Goal: Information Seeking & Learning: Understand process/instructions

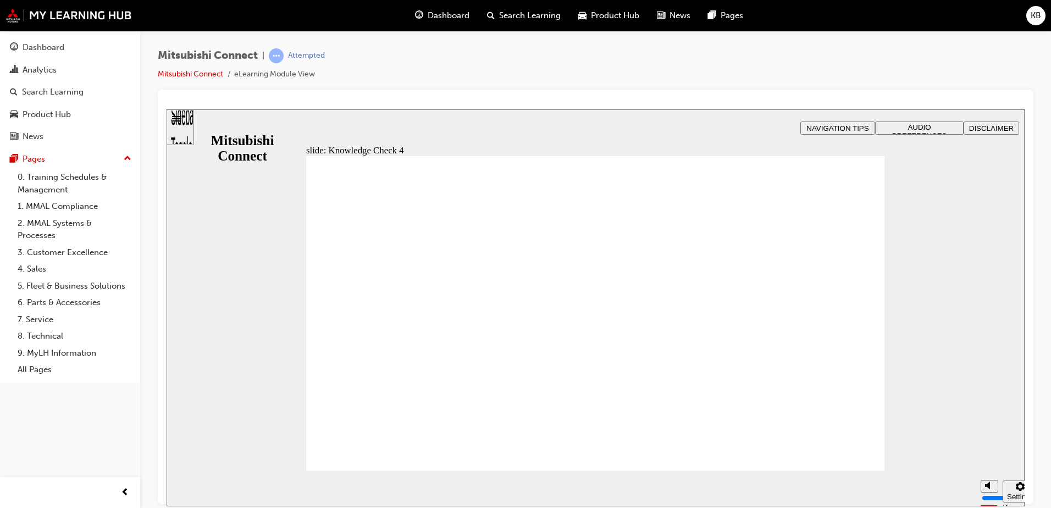
radio input "false"
radio input "true"
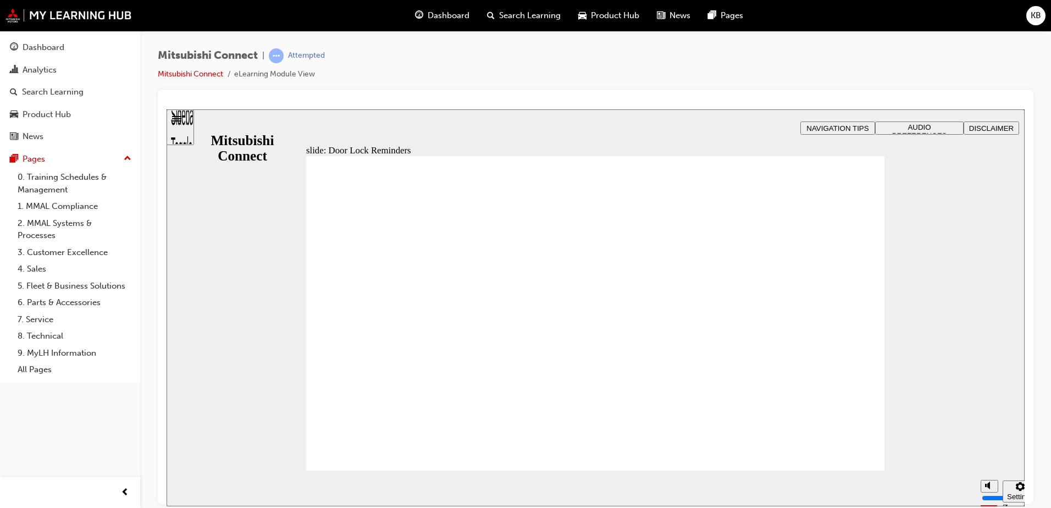
drag, startPoint x: 881, startPoint y: 454, endPoint x: 873, endPoint y: 450, distance: 8.6
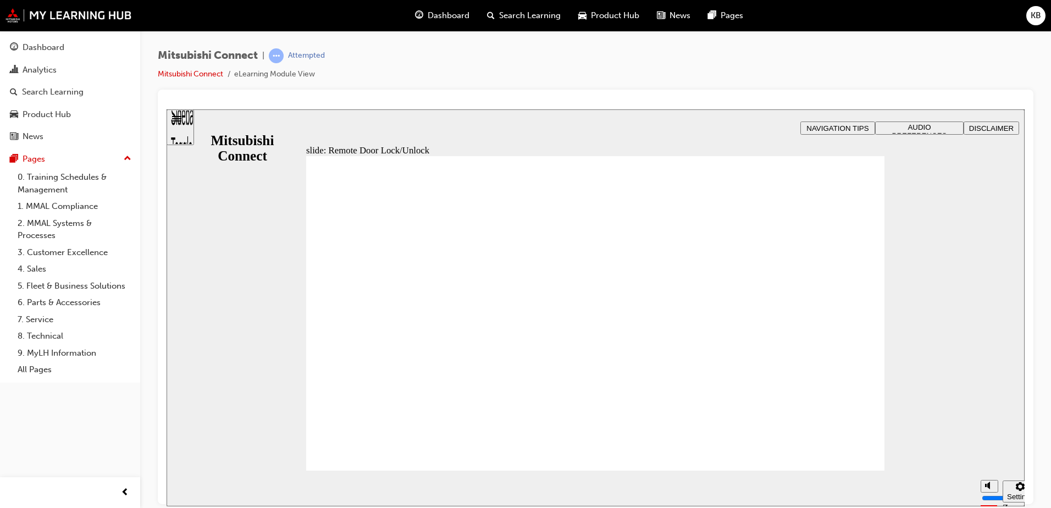
click at [842, 447] on span "Rectangle 1 B N Rectangle 2 Rectangle 3 Remote and Convenience Feature: Remote …" at bounding box center [595, 318] width 578 height 325
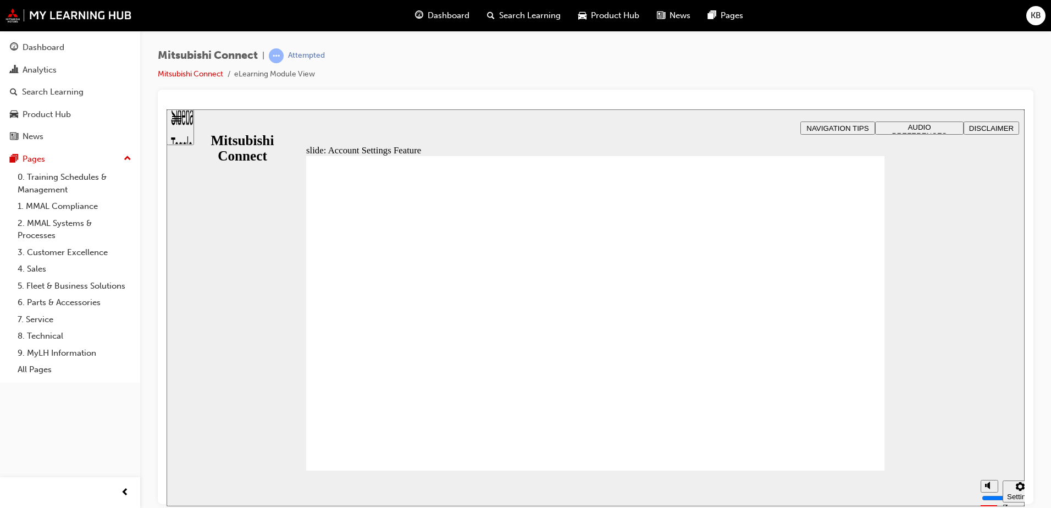
drag, startPoint x: 612, startPoint y: 366, endPoint x: 573, endPoint y: 404, distance: 54.8
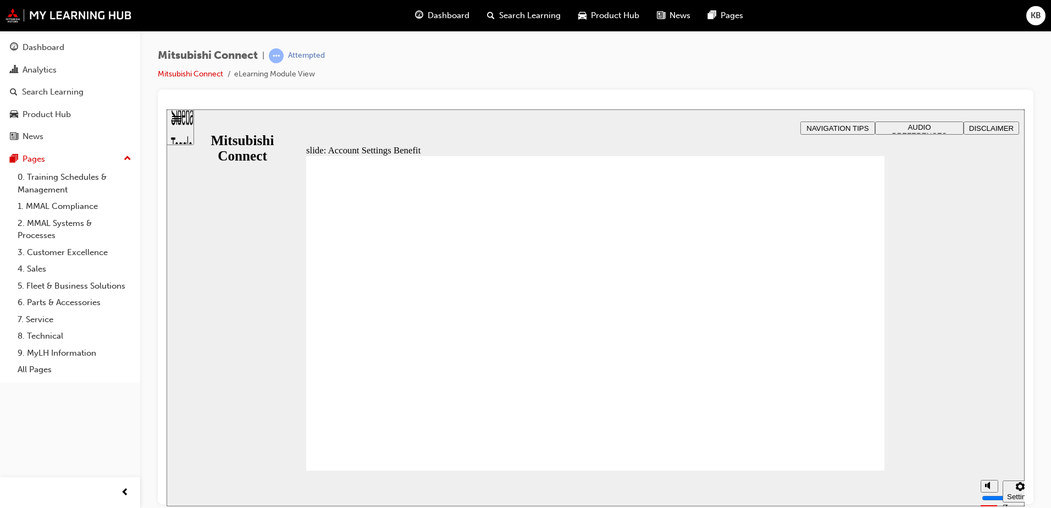
drag, startPoint x: 570, startPoint y: 277, endPoint x: 518, endPoint y: 275, distance: 51.2
checkbox input "true"
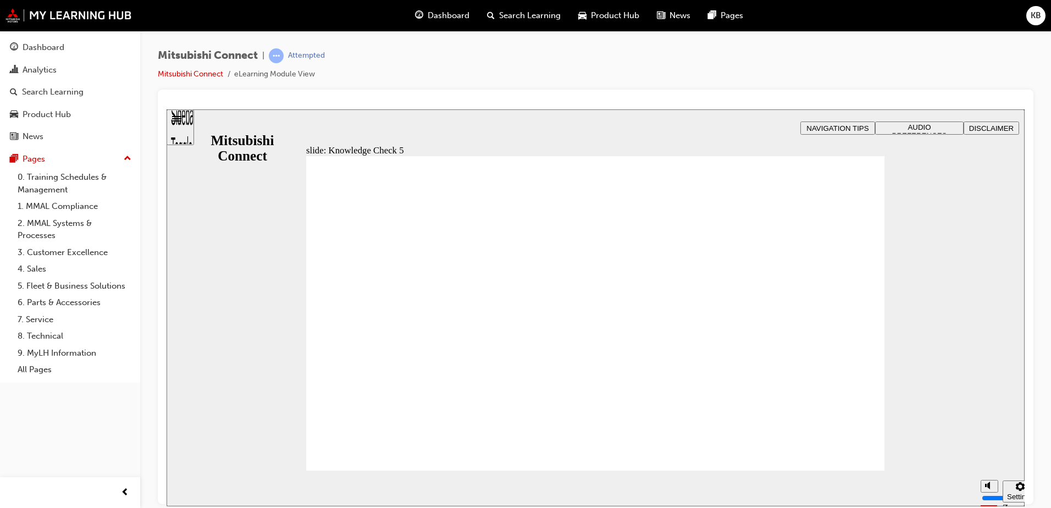
checkbox input "true"
drag, startPoint x: 345, startPoint y: 375, endPoint x: 342, endPoint y: 455, distance: 79.2
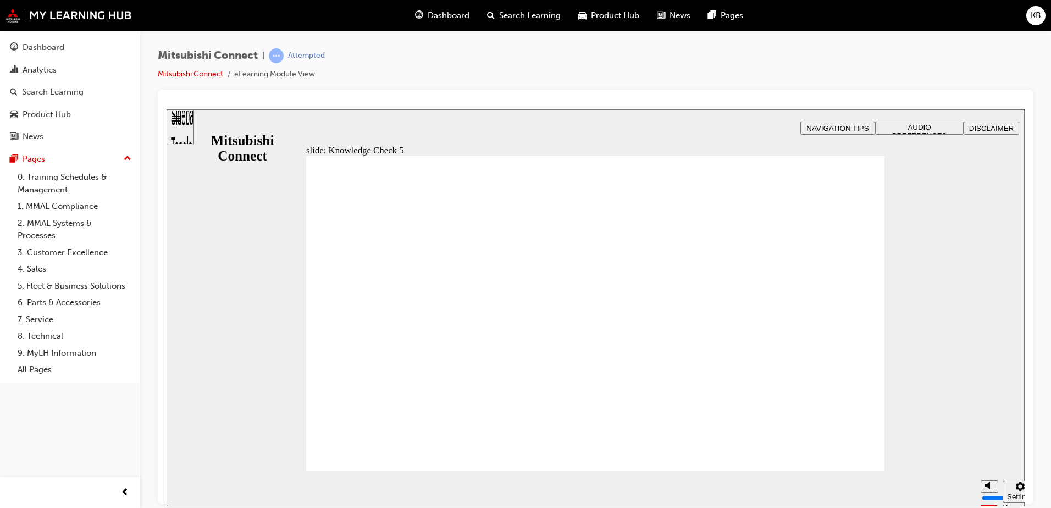
drag, startPoint x: 581, startPoint y: 402, endPoint x: 563, endPoint y: 402, distance: 18.2
checkbox input "false"
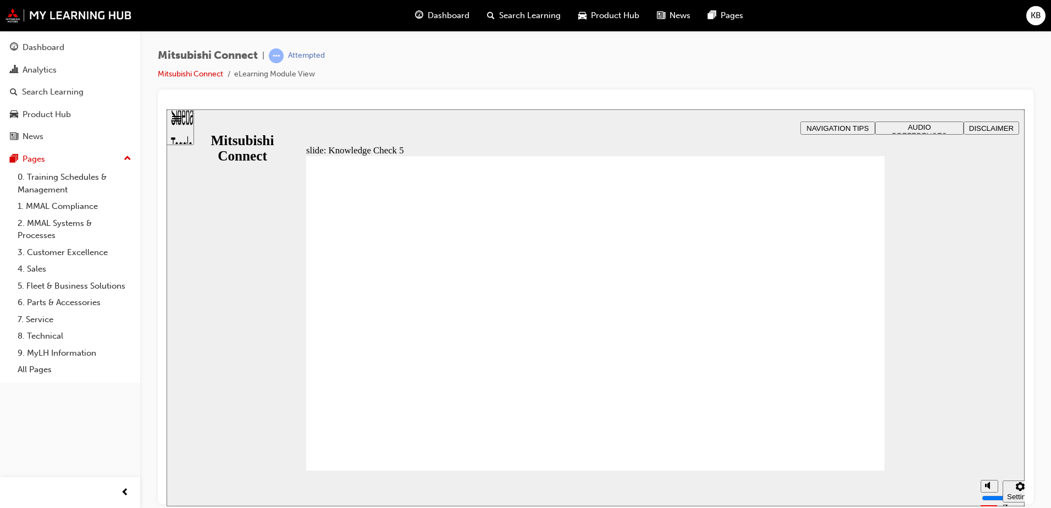
checkbox input "false"
checkbox input "true"
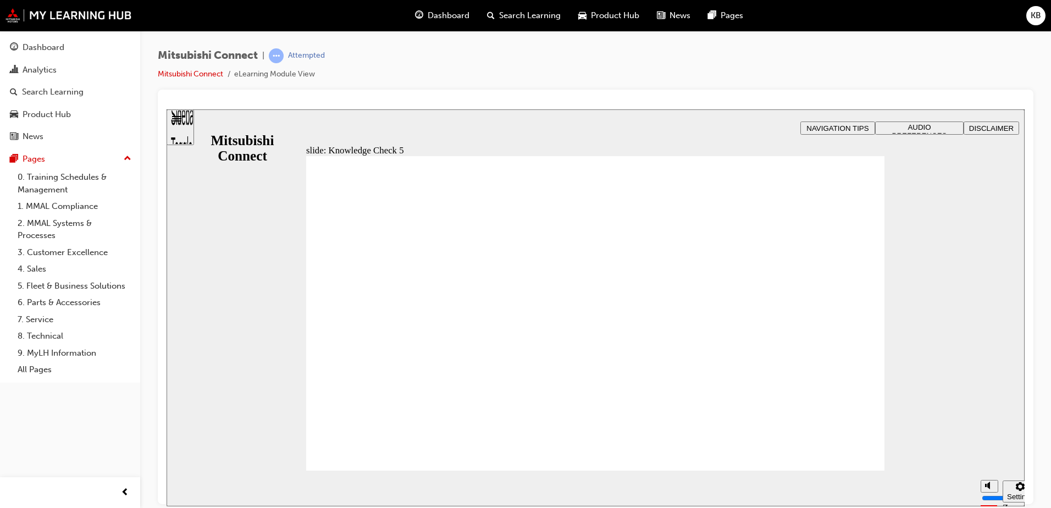
checkbox input "false"
drag, startPoint x: 316, startPoint y: 317, endPoint x: 333, endPoint y: 327, distance: 19.4
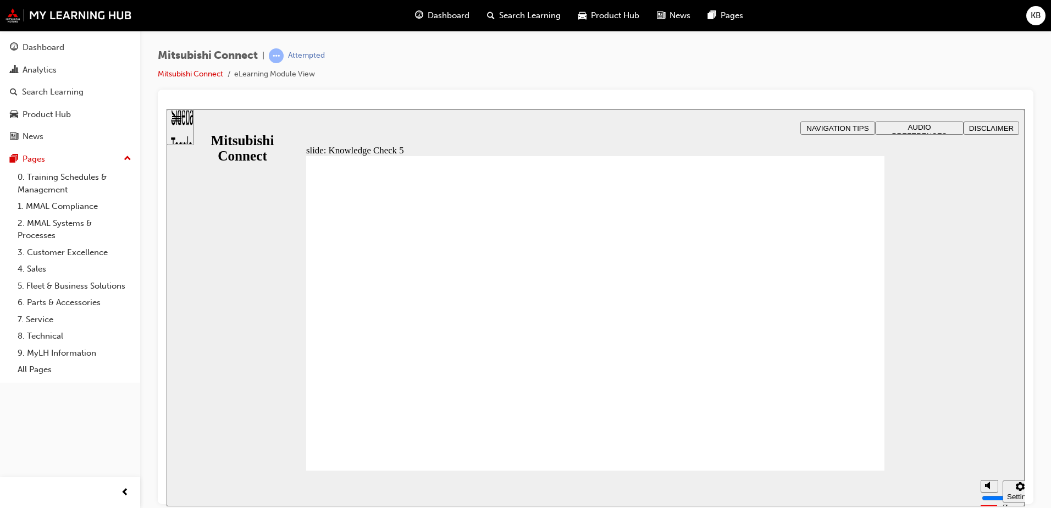
drag, startPoint x: 435, startPoint y: 450, endPoint x: 397, endPoint y: 415, distance: 51.8
checkbox input "false"
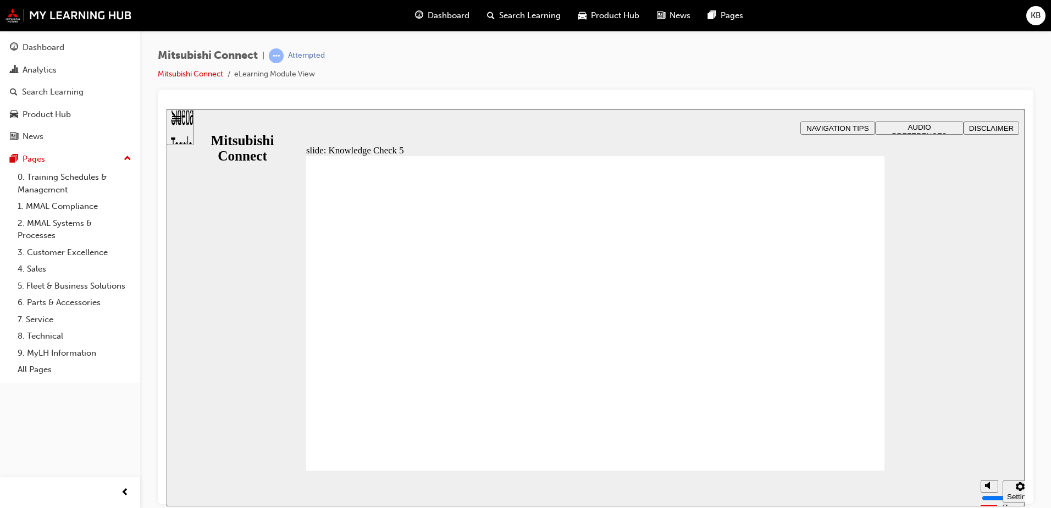
drag, startPoint x: 635, startPoint y: 412, endPoint x: 626, endPoint y: 407, distance: 10.3
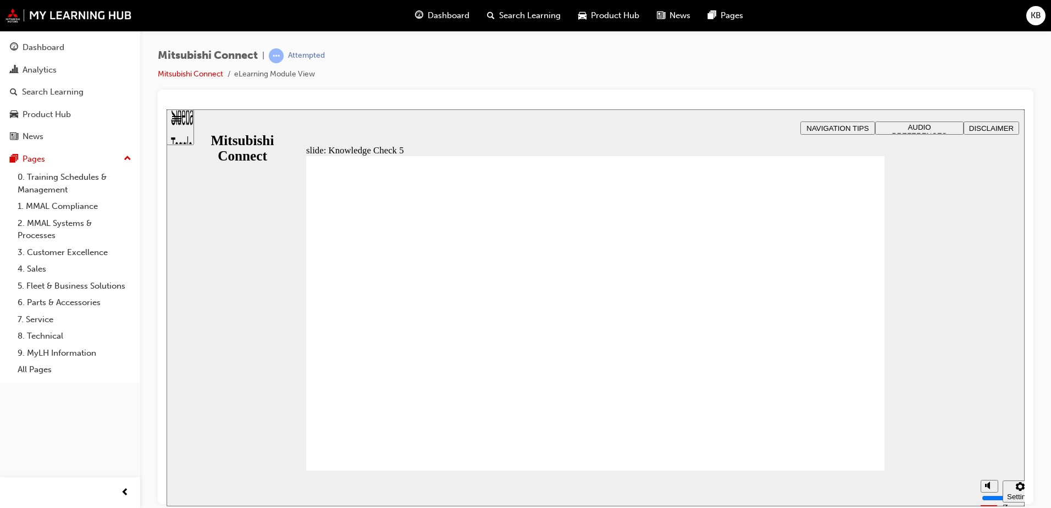
checkbox input "false"
drag, startPoint x: 423, startPoint y: 452, endPoint x: 397, endPoint y: 406, distance: 53.7
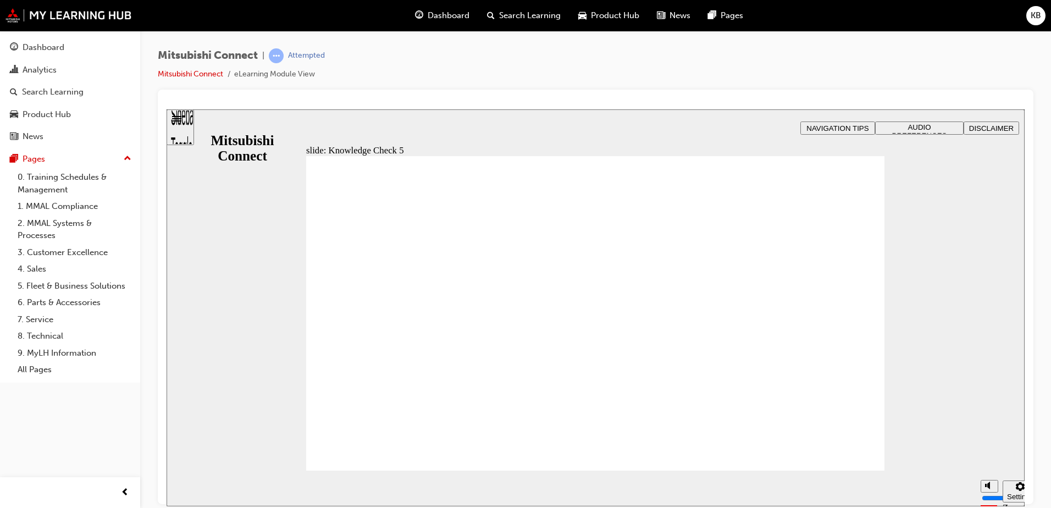
checkbox input "false"
checkbox input "true"
drag, startPoint x: 335, startPoint y: 372, endPoint x: 333, endPoint y: 362, distance: 9.6
checkbox input "false"
checkbox input "true"
